Goal: Book appointment/travel/reservation

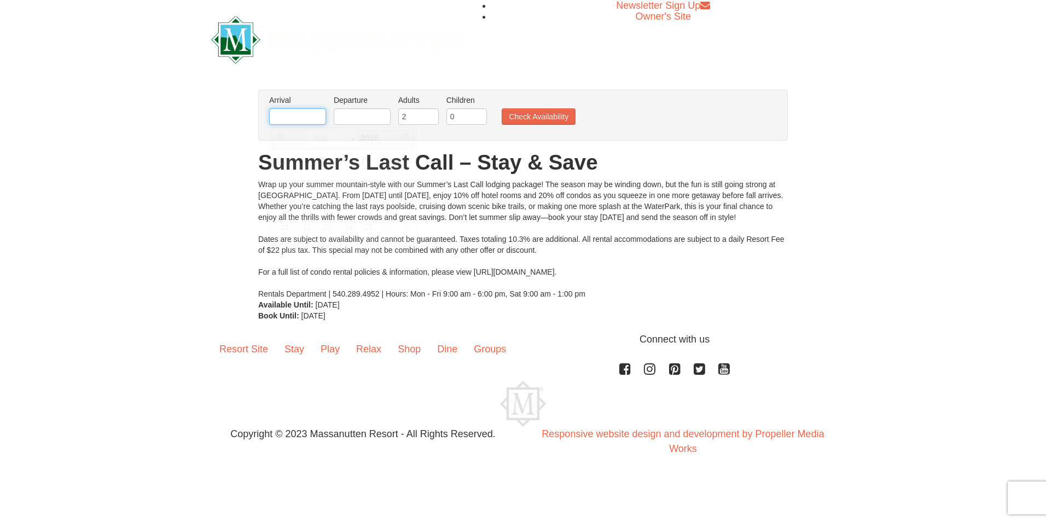
click at [308, 119] on input "text" at bounding box center [297, 116] width 57 height 16
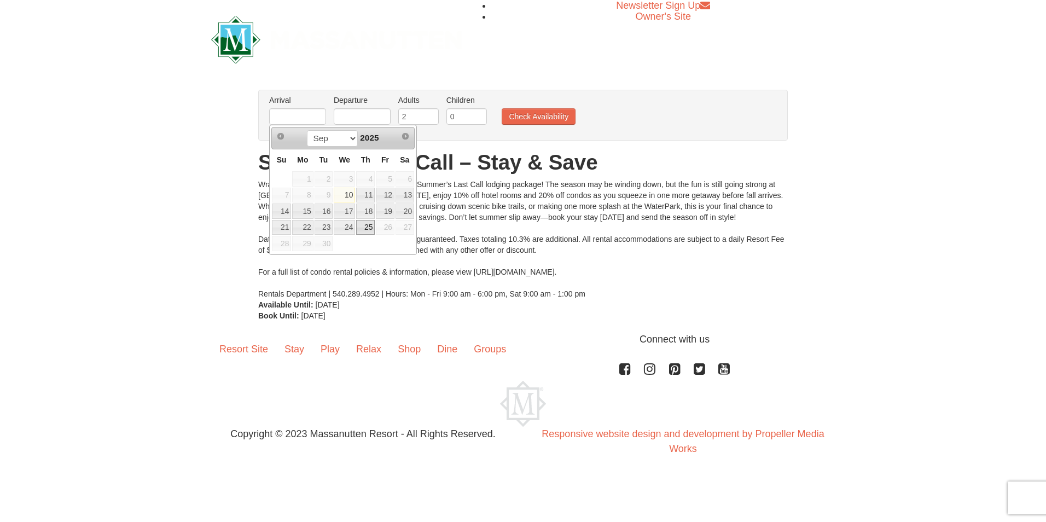
click at [369, 226] on link "25" at bounding box center [365, 227] width 19 height 15
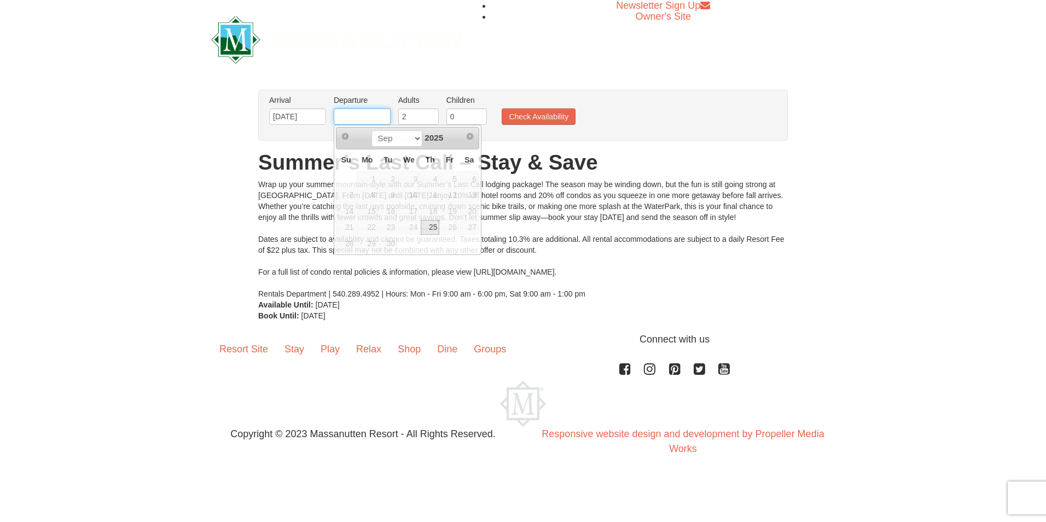
click at [358, 120] on input "text" at bounding box center [362, 116] width 57 height 16
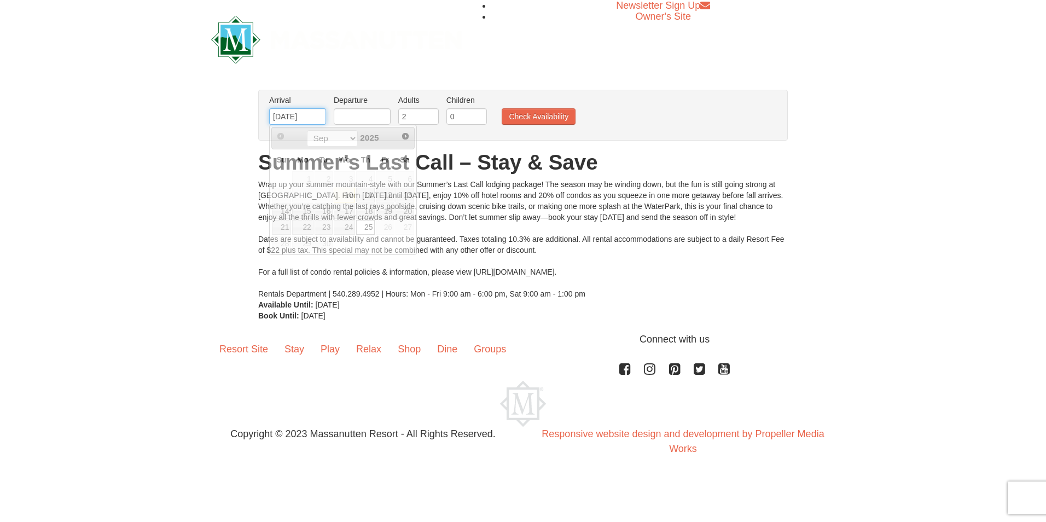
click at [310, 121] on input "[DATE]" at bounding box center [297, 116] width 57 height 16
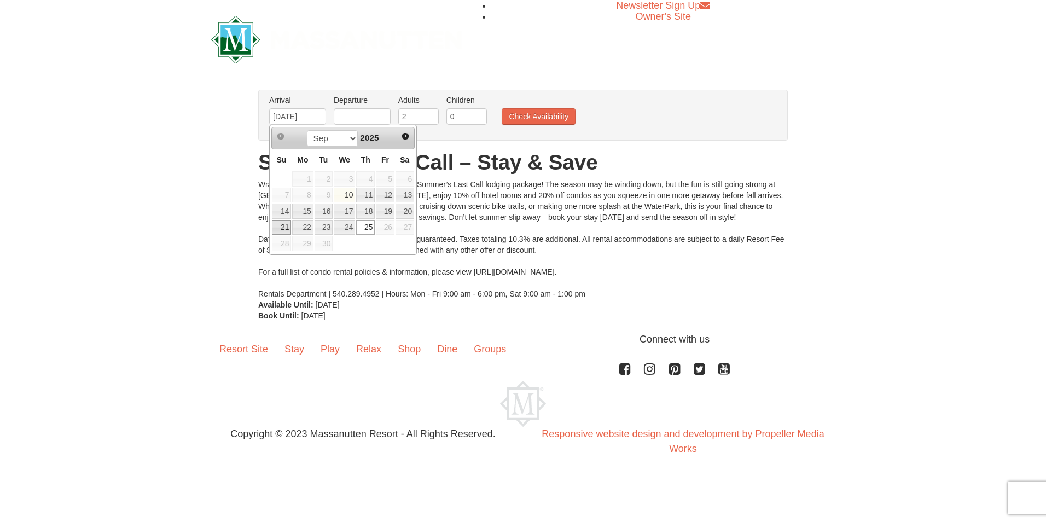
click at [281, 226] on link "21" at bounding box center [281, 227] width 19 height 15
type input "[DATE]"
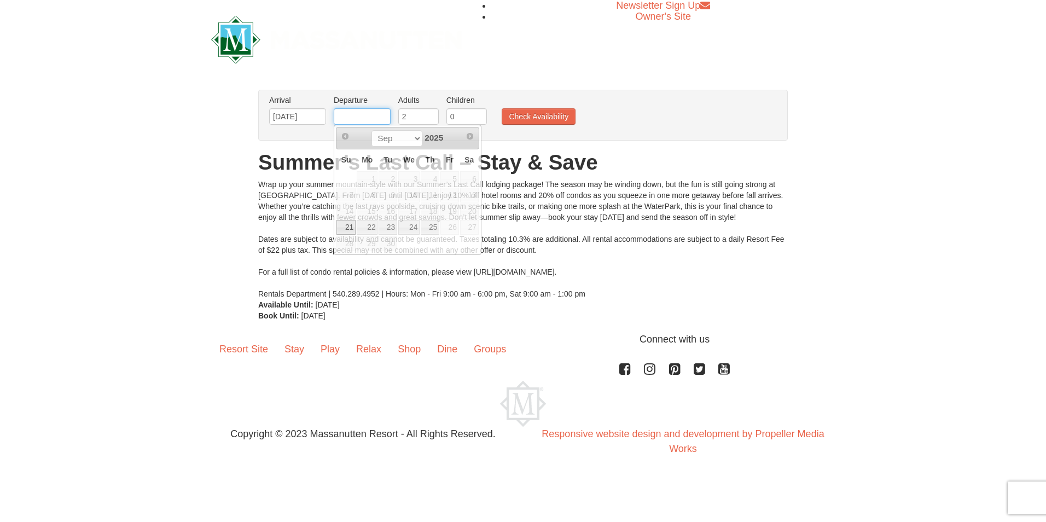
click at [356, 113] on input "text" at bounding box center [362, 116] width 57 height 16
click at [468, 229] on span "27" at bounding box center [469, 227] width 19 height 15
click at [469, 224] on span "27" at bounding box center [469, 227] width 19 height 15
click at [433, 228] on link "25" at bounding box center [430, 227] width 19 height 15
type input "[DATE]"
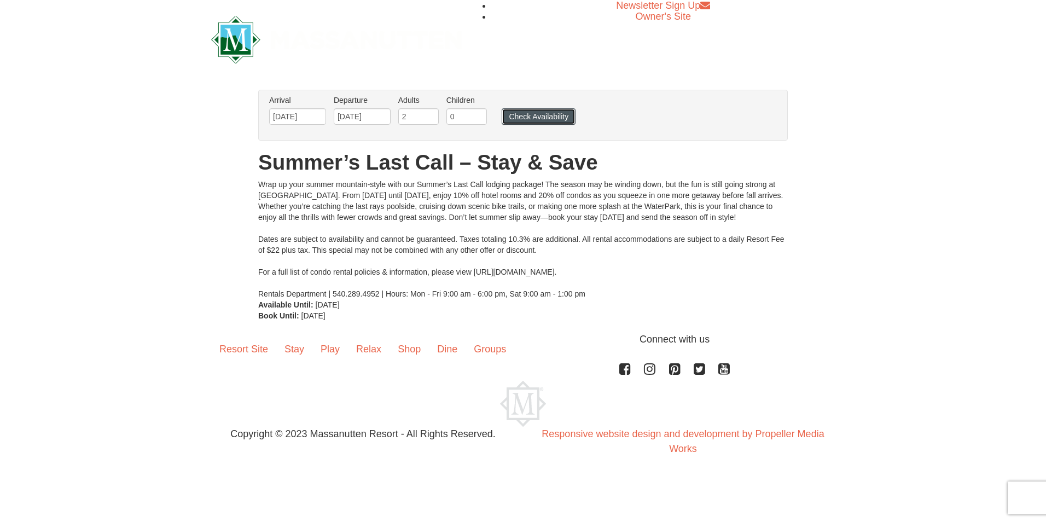
click at [524, 114] on button "Check Availability" at bounding box center [539, 116] width 74 height 16
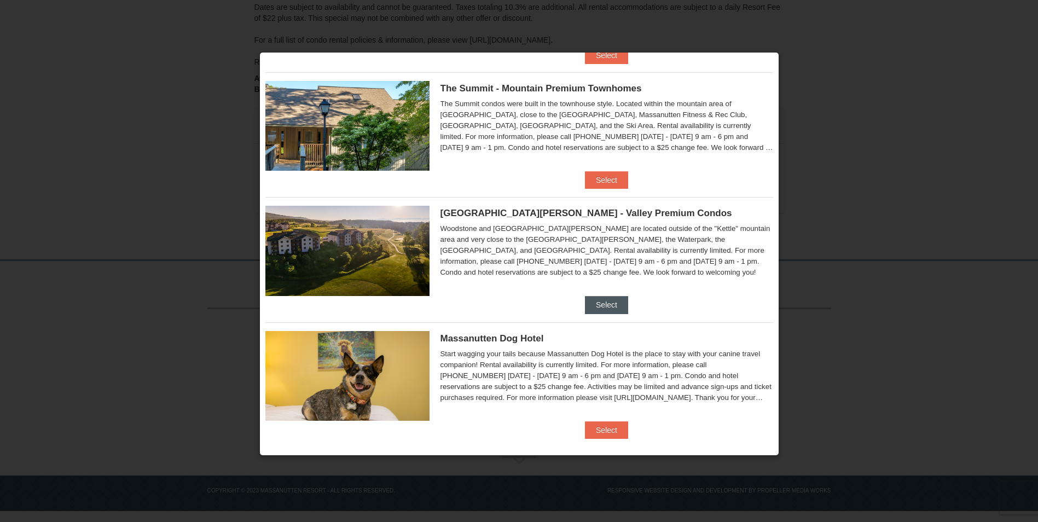
scroll to position [515, 0]
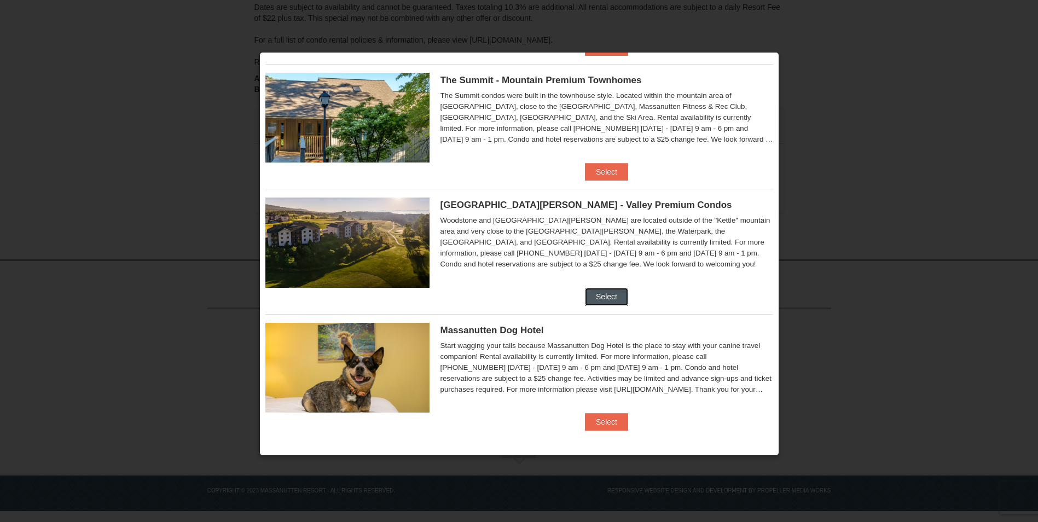
click at [600, 299] on button "Select" at bounding box center [606, 297] width 43 height 18
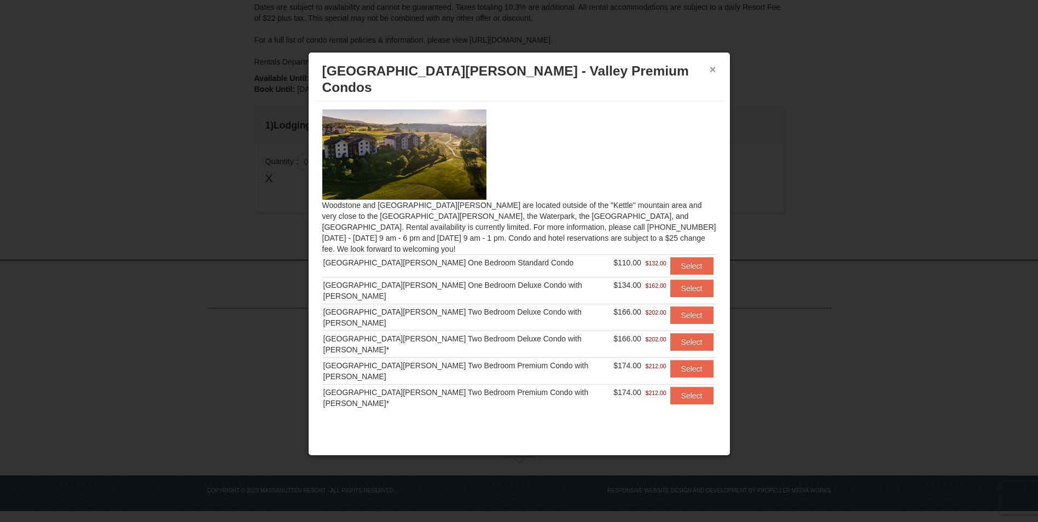
click at [710, 68] on button "×" at bounding box center [713, 69] width 7 height 11
